Goal: Leave review/rating: Leave review/rating

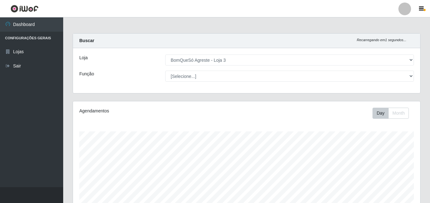
select select "215"
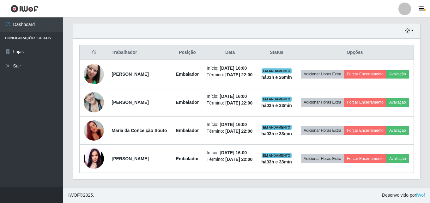
scroll to position [131, 347]
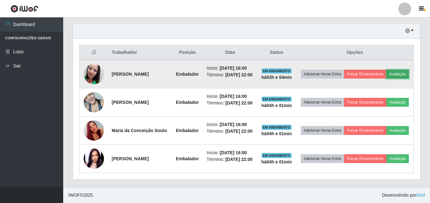
click at [386, 78] on button "Avaliação" at bounding box center [397, 74] width 22 height 9
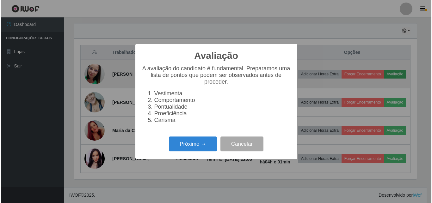
scroll to position [131, 344]
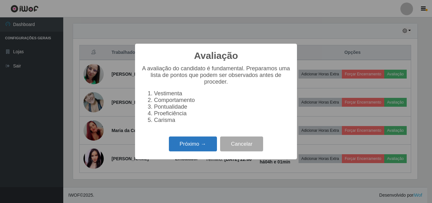
click at [201, 151] on button "Próximo →" at bounding box center [193, 143] width 48 height 15
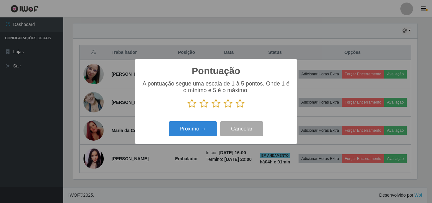
scroll to position [315788, 315575]
click at [240, 103] on icon at bounding box center [239, 103] width 9 height 9
click at [235, 108] on input "radio" at bounding box center [235, 108] width 0 height 0
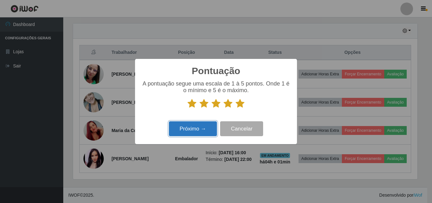
click at [209, 128] on button "Próximo →" at bounding box center [193, 128] width 48 height 15
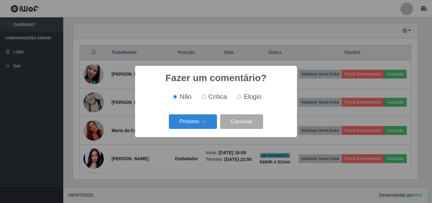
click at [244, 97] on span "Elogio" at bounding box center [253, 96] width 18 height 7
click at [241, 97] on input "Elogio" at bounding box center [239, 96] width 4 height 4
radio input "true"
click at [207, 119] on button "Próximo →" at bounding box center [193, 121] width 48 height 15
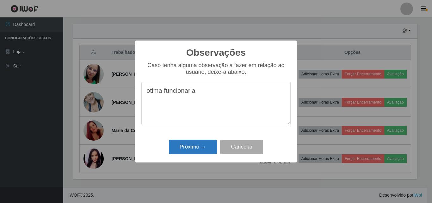
type textarea "otima funcionaria"
click at [184, 146] on button "Próximo →" at bounding box center [193, 146] width 48 height 15
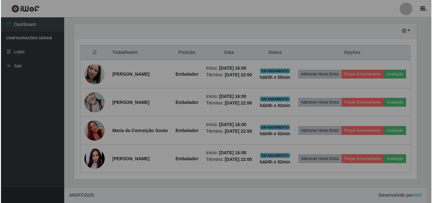
scroll to position [131, 347]
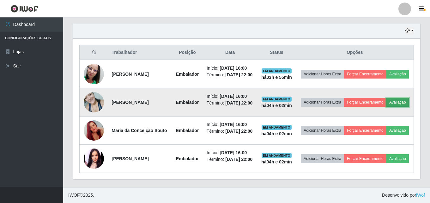
click at [386, 106] on button "Avaliação" at bounding box center [397, 102] width 22 height 9
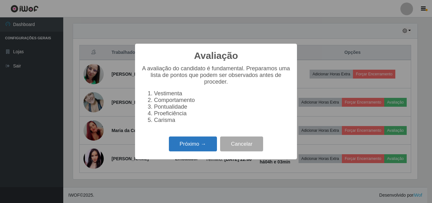
click at [204, 147] on button "Próximo →" at bounding box center [193, 143] width 48 height 15
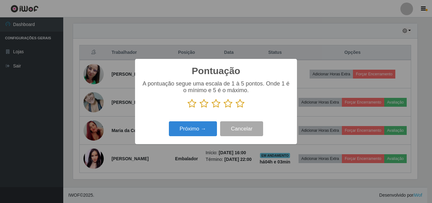
scroll to position [315788, 315575]
click at [241, 104] on icon at bounding box center [239, 103] width 9 height 9
click at [235, 108] on input "radio" at bounding box center [235, 108] width 0 height 0
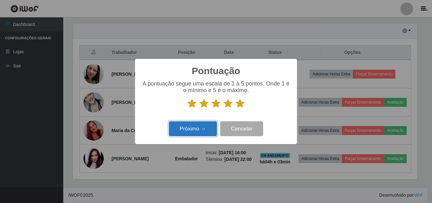
click at [208, 131] on button "Próximo →" at bounding box center [193, 128] width 48 height 15
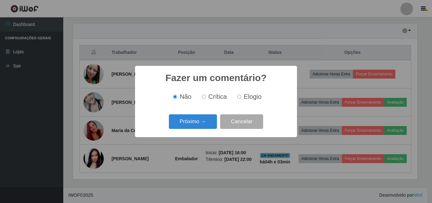
click at [241, 98] on label "Elogio" at bounding box center [247, 96] width 27 height 7
click at [241, 98] on input "Elogio" at bounding box center [239, 96] width 4 height 4
radio input "true"
click at [199, 118] on button "Próximo →" at bounding box center [193, 121] width 48 height 15
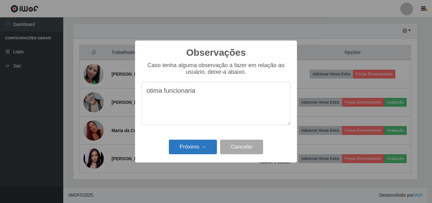
type textarea "otima funcionaria"
click at [207, 143] on button "Próximo →" at bounding box center [193, 146] width 48 height 15
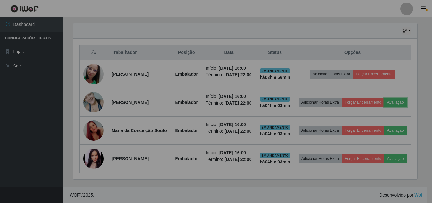
scroll to position [131, 347]
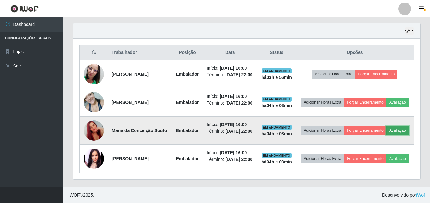
click at [386, 135] on button "Avaliação" at bounding box center [397, 130] width 22 height 9
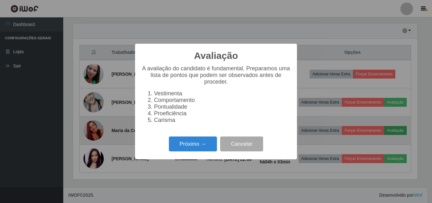
scroll to position [131, 344]
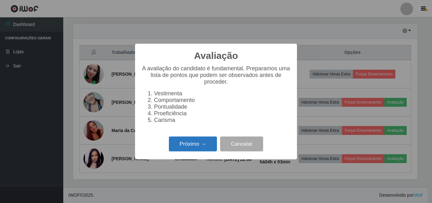
click at [210, 151] on button "Próximo →" at bounding box center [193, 143] width 48 height 15
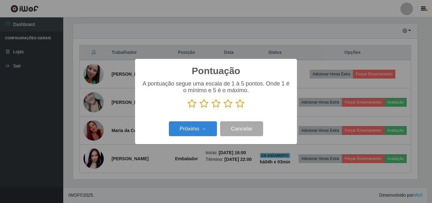
scroll to position [315788, 315575]
click at [240, 104] on icon at bounding box center [239, 103] width 9 height 9
click at [235, 108] on input "radio" at bounding box center [235, 108] width 0 height 0
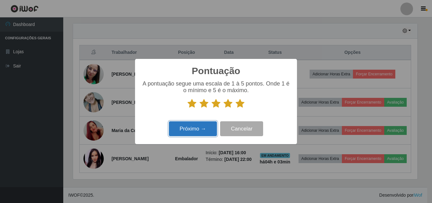
click at [195, 129] on button "Próximo →" at bounding box center [193, 128] width 48 height 15
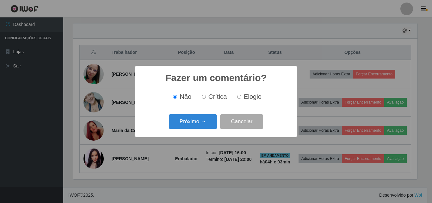
click at [244, 97] on span "Elogio" at bounding box center [253, 96] width 18 height 7
click at [241, 97] on input "Elogio" at bounding box center [239, 96] width 4 height 4
radio input "true"
click at [210, 120] on button "Próximo →" at bounding box center [193, 121] width 48 height 15
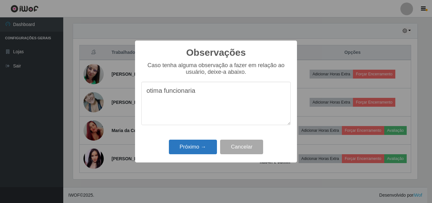
type textarea "otima funcionaria"
click at [208, 147] on button "Próximo →" at bounding box center [193, 146] width 48 height 15
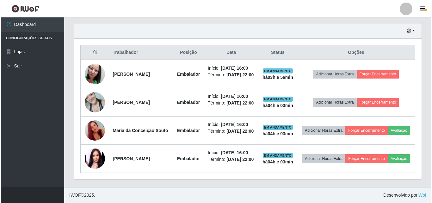
scroll to position [131, 347]
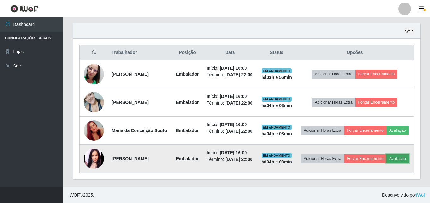
click at [386, 163] on button "Avaliação" at bounding box center [397, 158] width 22 height 9
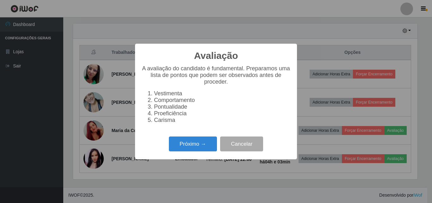
scroll to position [131, 344]
click at [190, 146] on button "Próximo →" at bounding box center [193, 143] width 48 height 15
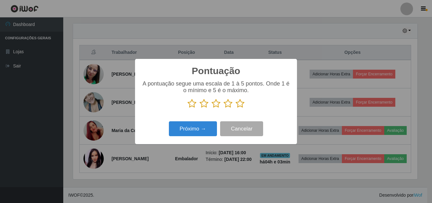
click at [242, 107] on icon at bounding box center [239, 103] width 9 height 9
click at [235, 108] on input "radio" at bounding box center [235, 108] width 0 height 0
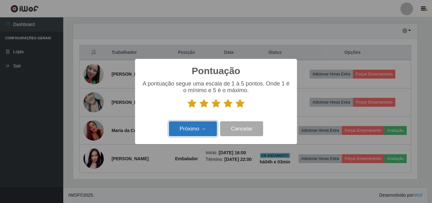
click at [210, 133] on button "Próximo →" at bounding box center [193, 128] width 48 height 15
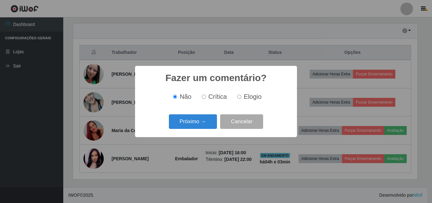
click at [240, 97] on input "Elogio" at bounding box center [239, 96] width 4 height 4
radio input "true"
click at [199, 125] on button "Próximo →" at bounding box center [193, 121] width 48 height 15
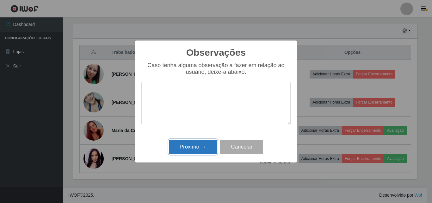
click at [197, 146] on button "Próximo →" at bounding box center [193, 146] width 48 height 15
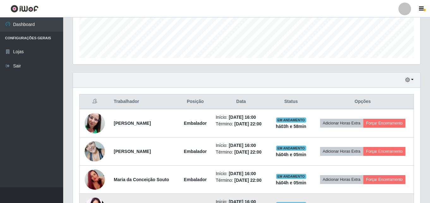
scroll to position [217, 0]
